Goal: Transaction & Acquisition: Register for event/course

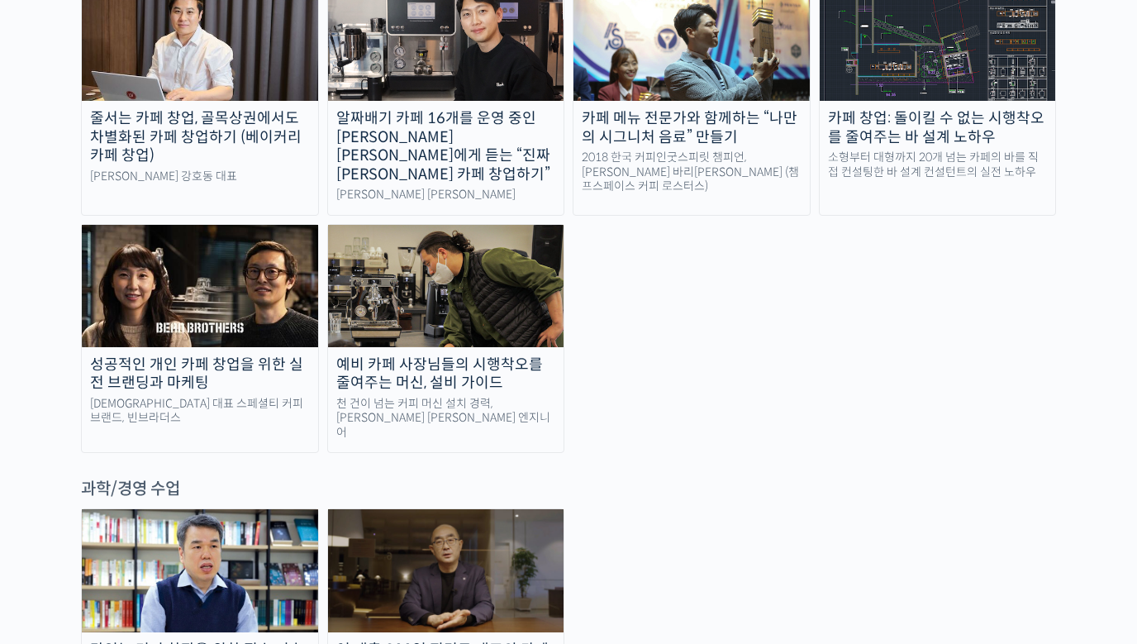
scroll to position [3554, 0]
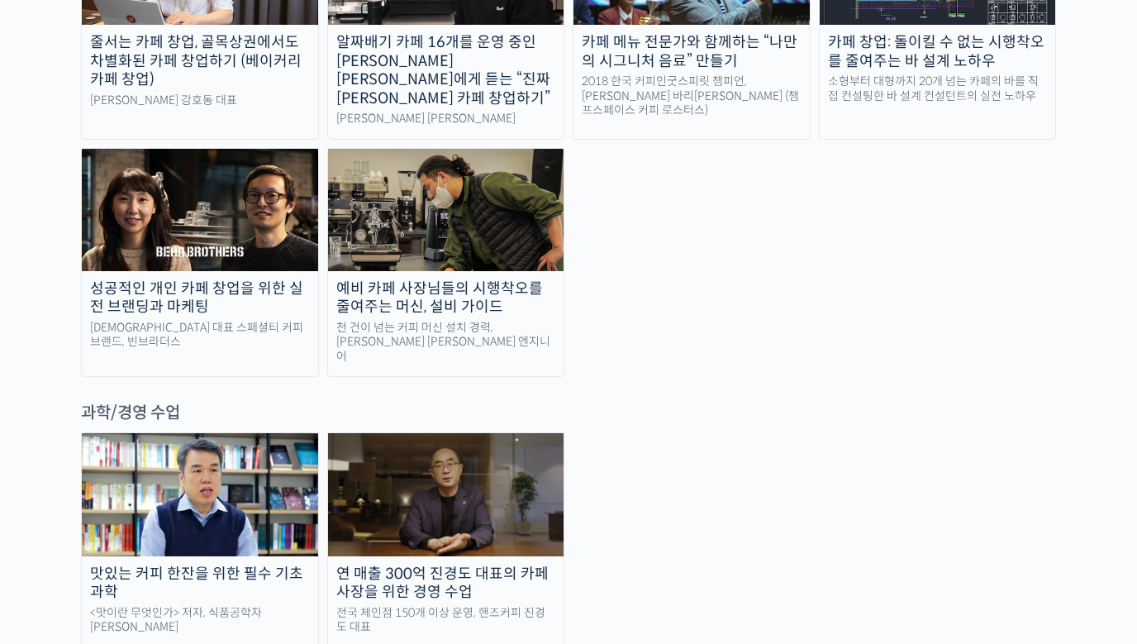
click at [489, 565] on div "연 매출 300억 진경도 대표의 카페 사장을 위한 경영 수업" at bounding box center [446, 583] width 236 height 37
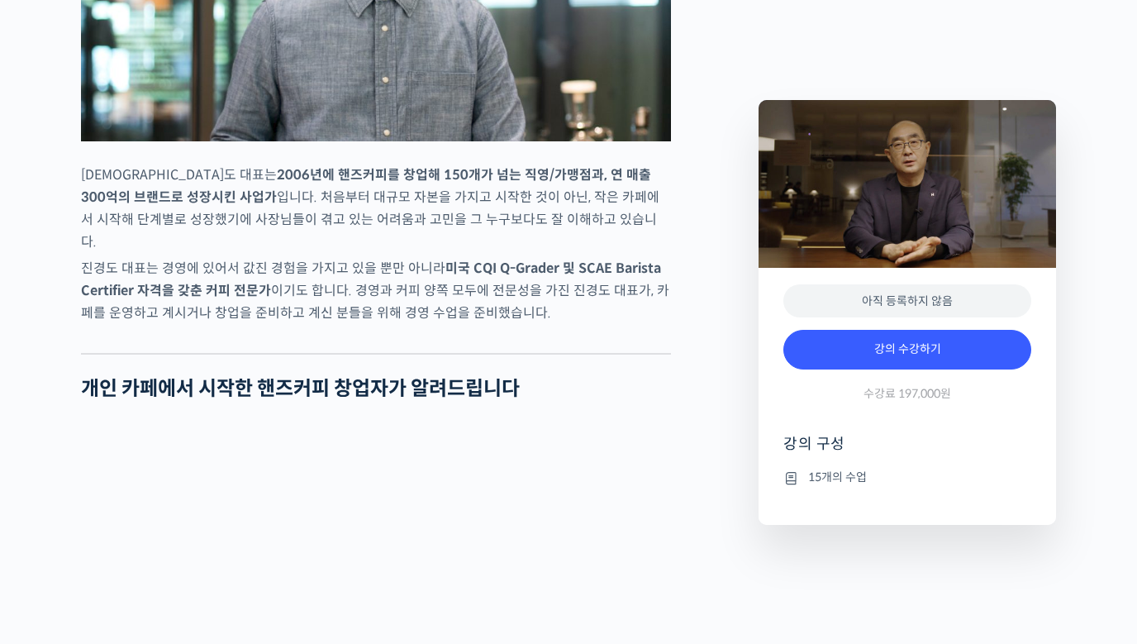
scroll to position [992, 0]
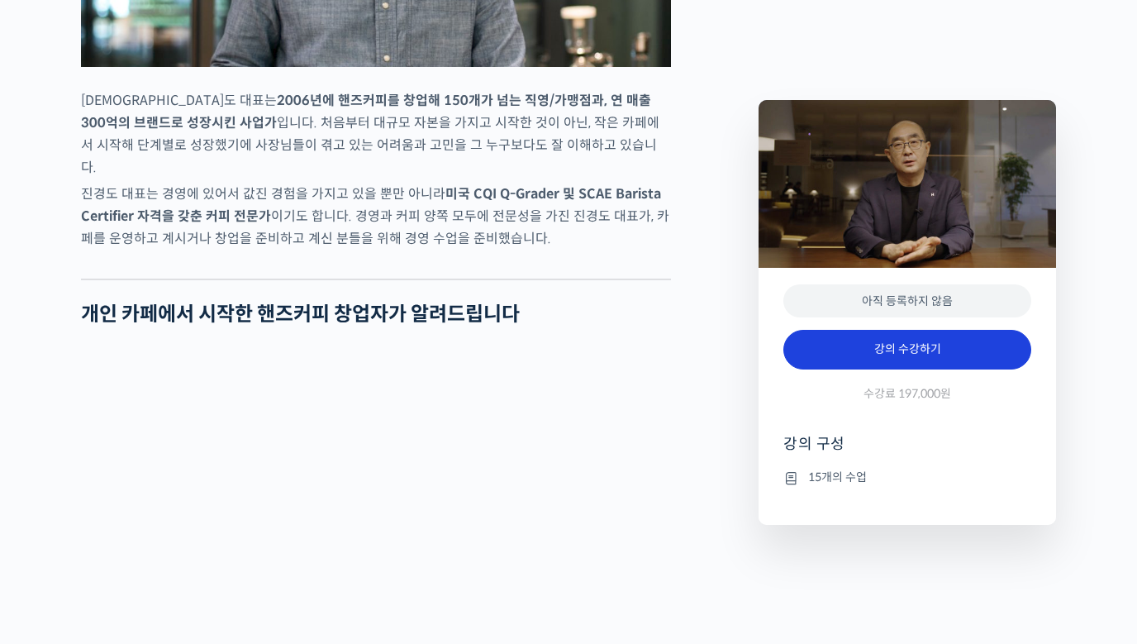
click at [884, 359] on link "강의 수강하기" at bounding box center [908, 350] width 248 height 40
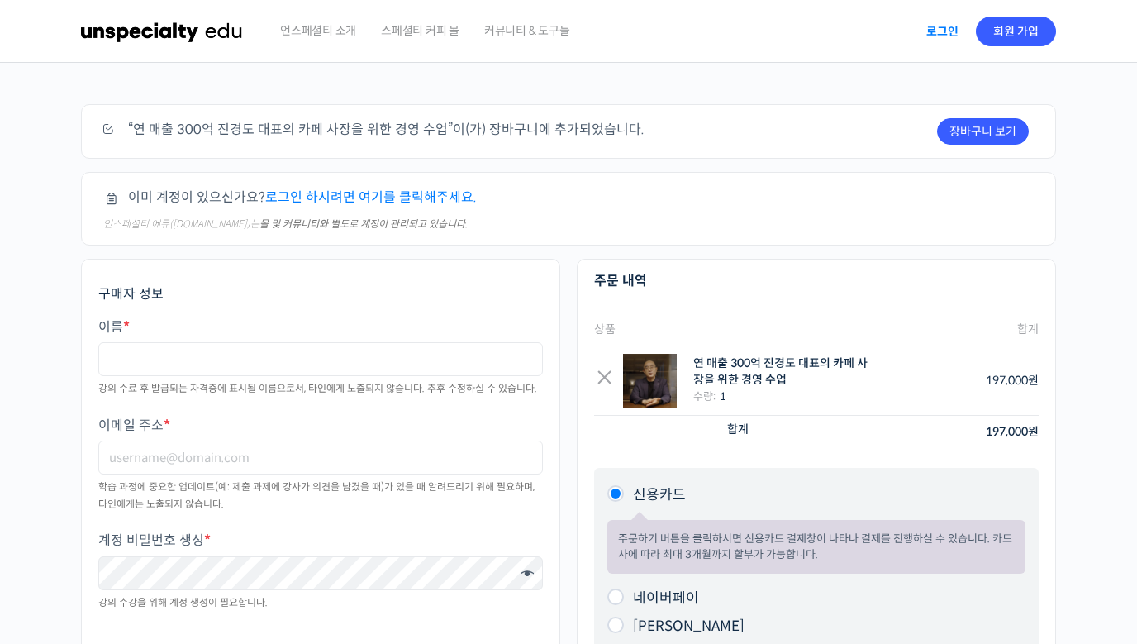
click at [956, 33] on link "로그인" at bounding box center [943, 31] width 52 height 38
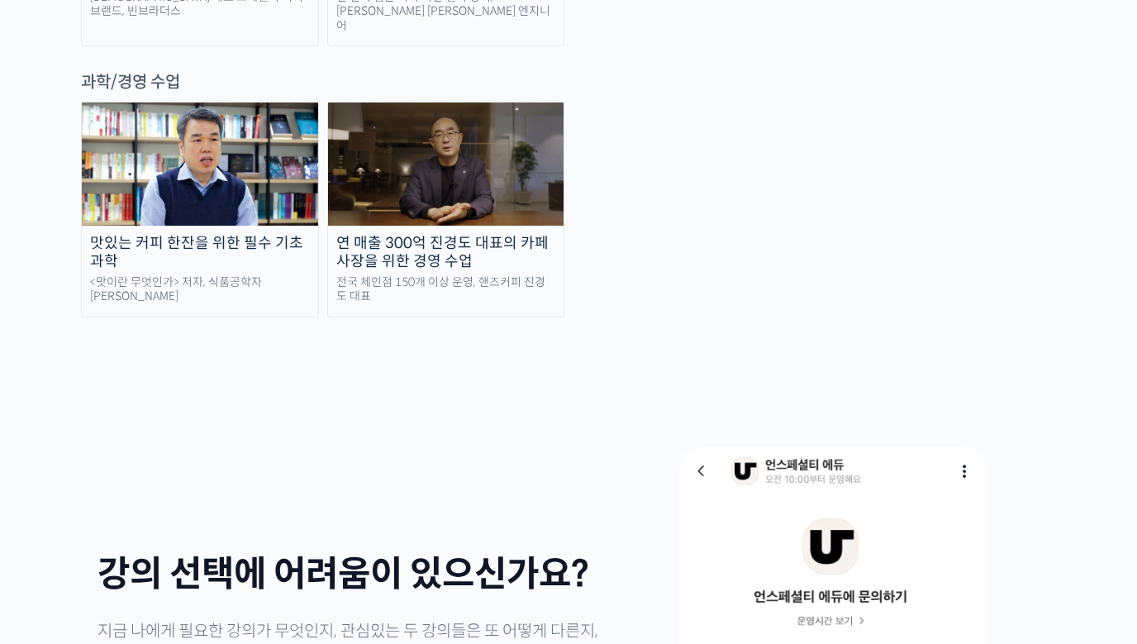
scroll to position [3637, 0]
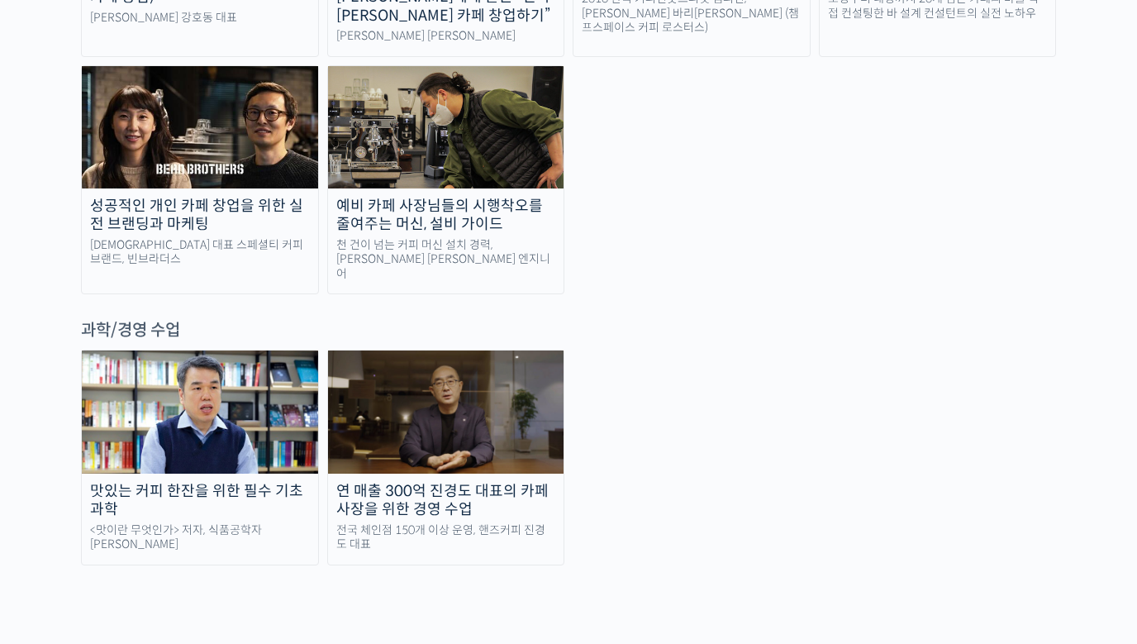
click at [528, 523] on div "전국 체인점 150개 이상 운영, 핸즈커피 진경도 대표" at bounding box center [446, 537] width 236 height 29
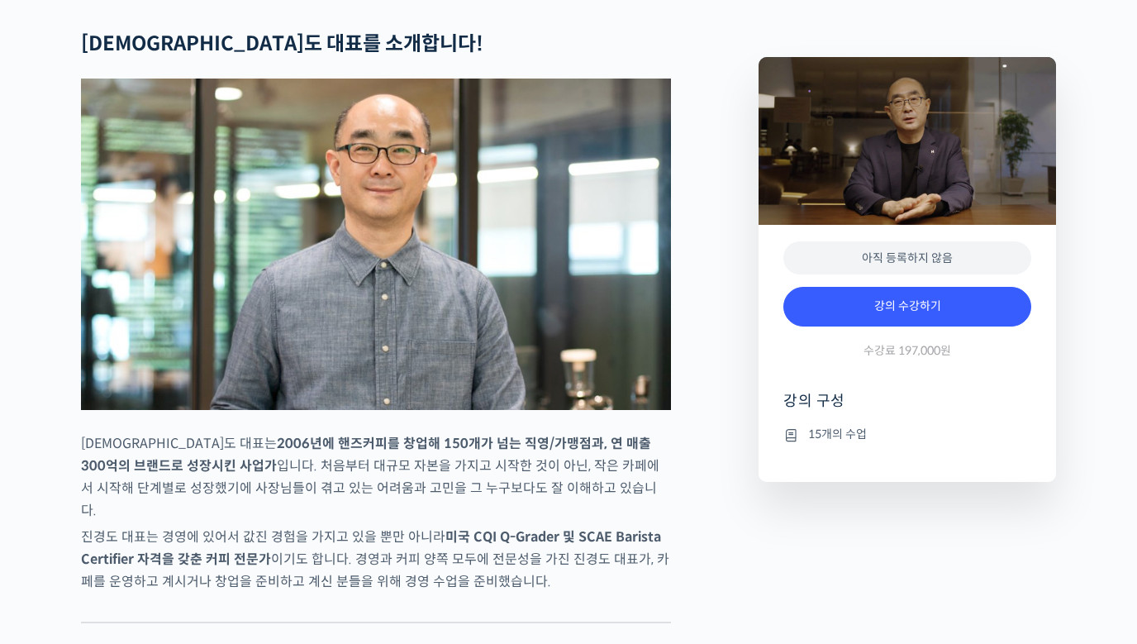
scroll to position [661, 0]
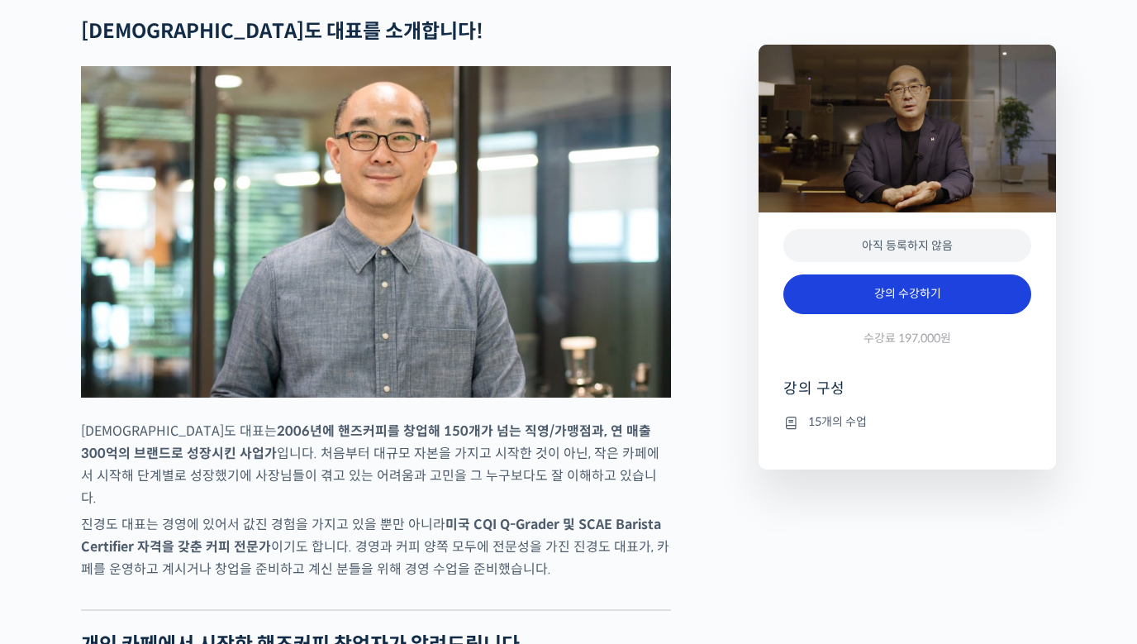
click at [926, 314] on link "강의 수강하기" at bounding box center [908, 294] width 248 height 40
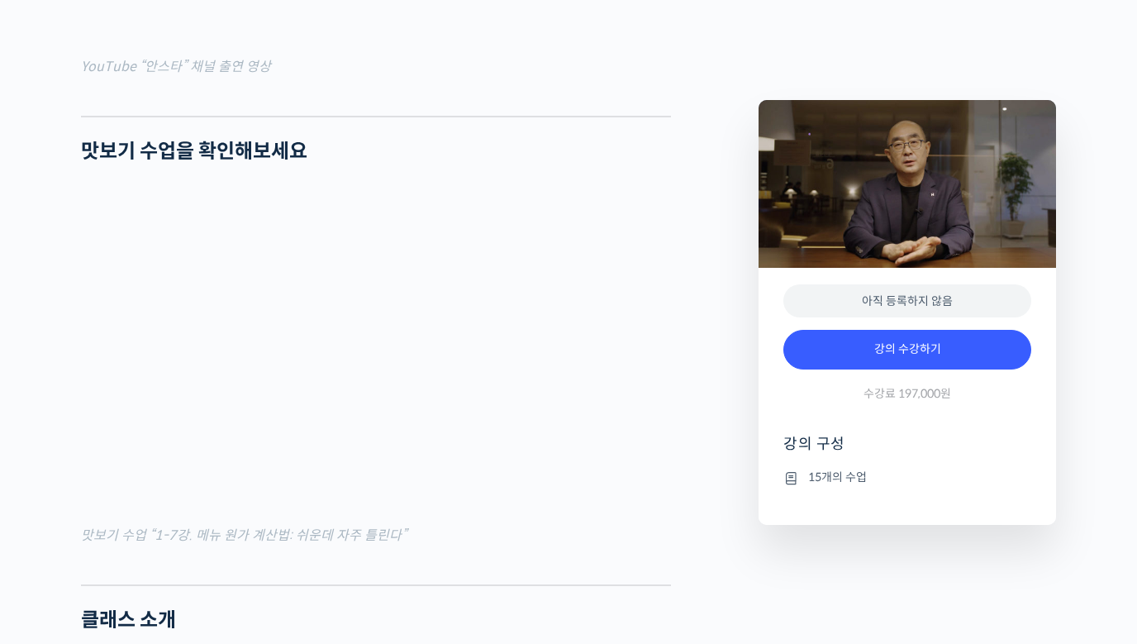
scroll to position [1736, 0]
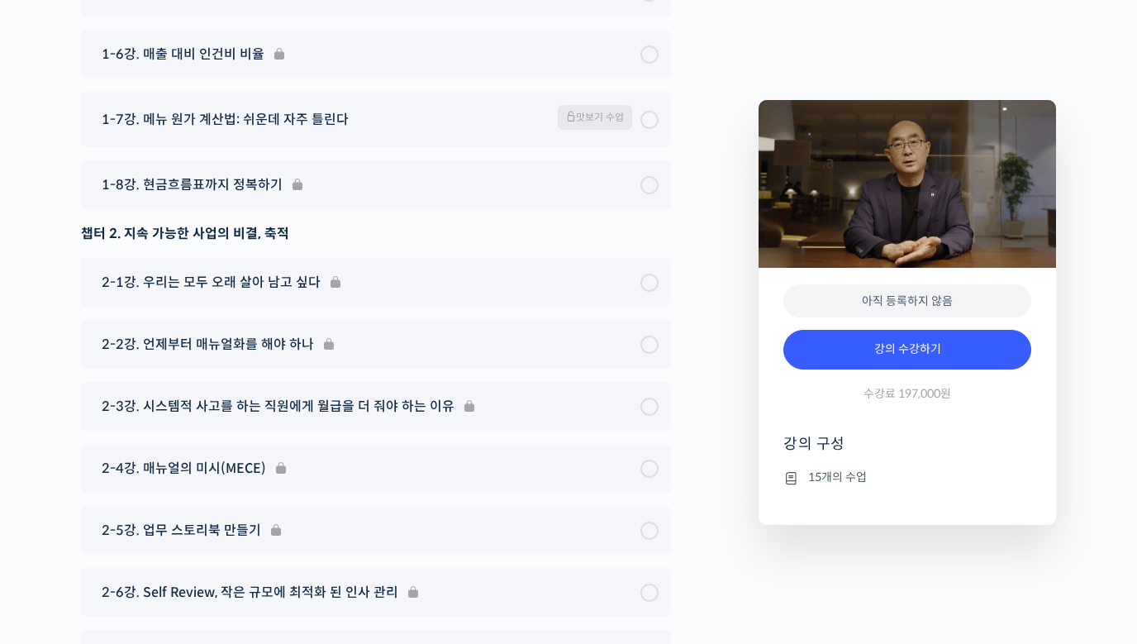
scroll to position [6113, 0]
